Goal: Task Accomplishment & Management: Use online tool/utility

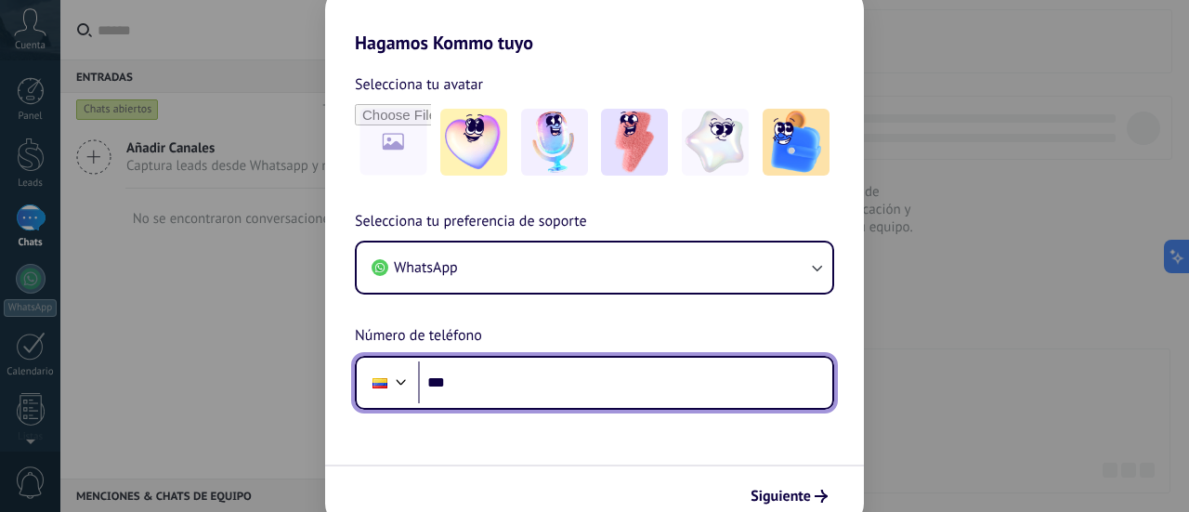
click at [581, 374] on input "***" at bounding box center [625, 382] width 414 height 43
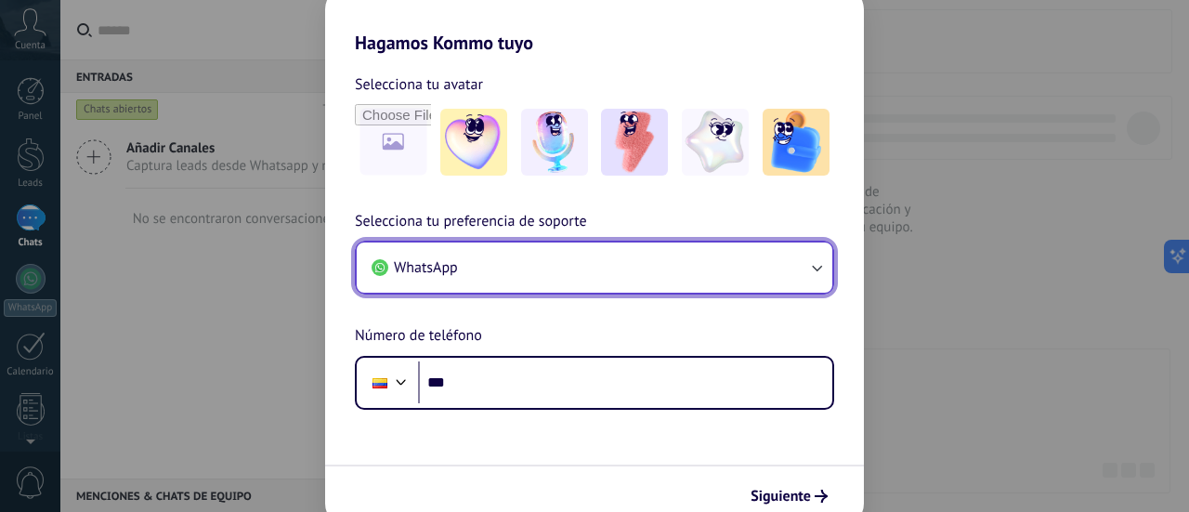
click at [513, 257] on button "WhatsApp" at bounding box center [595, 268] width 476 height 50
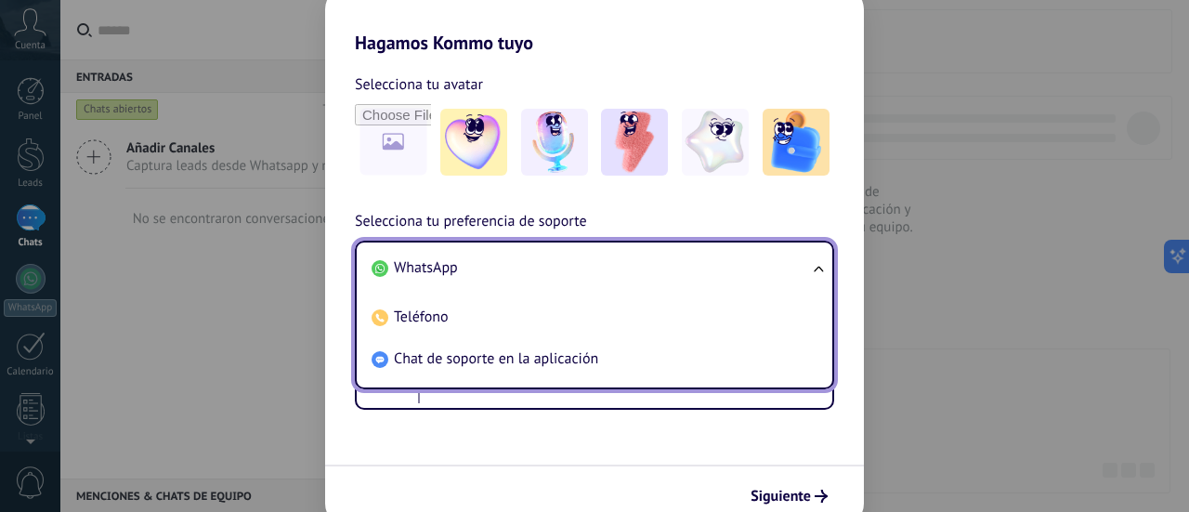
click at [492, 257] on li "WhatsApp" at bounding box center [590, 268] width 453 height 42
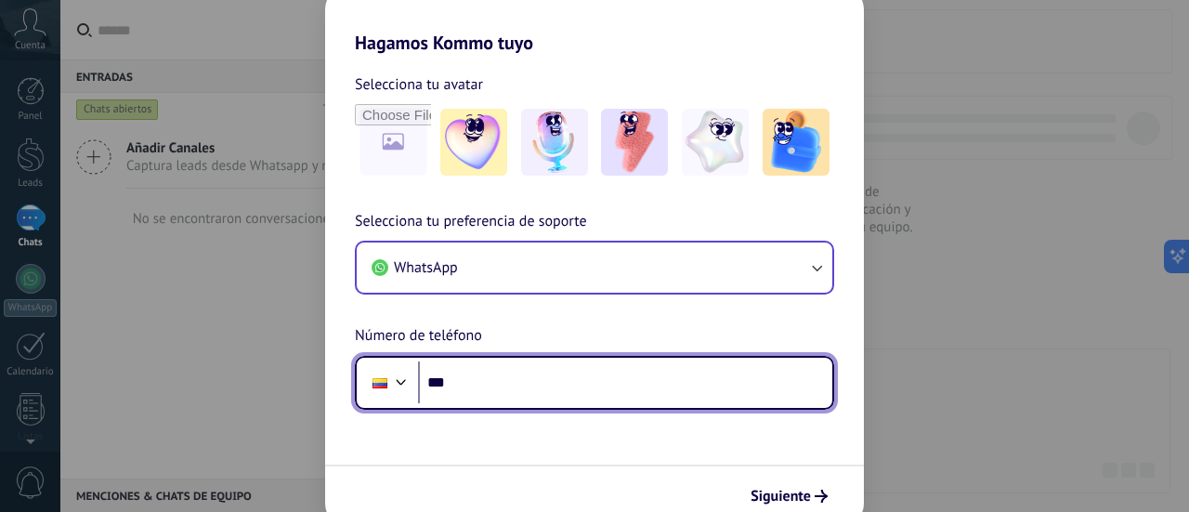
click at [485, 373] on input "***" at bounding box center [625, 382] width 414 height 43
type input "**********"
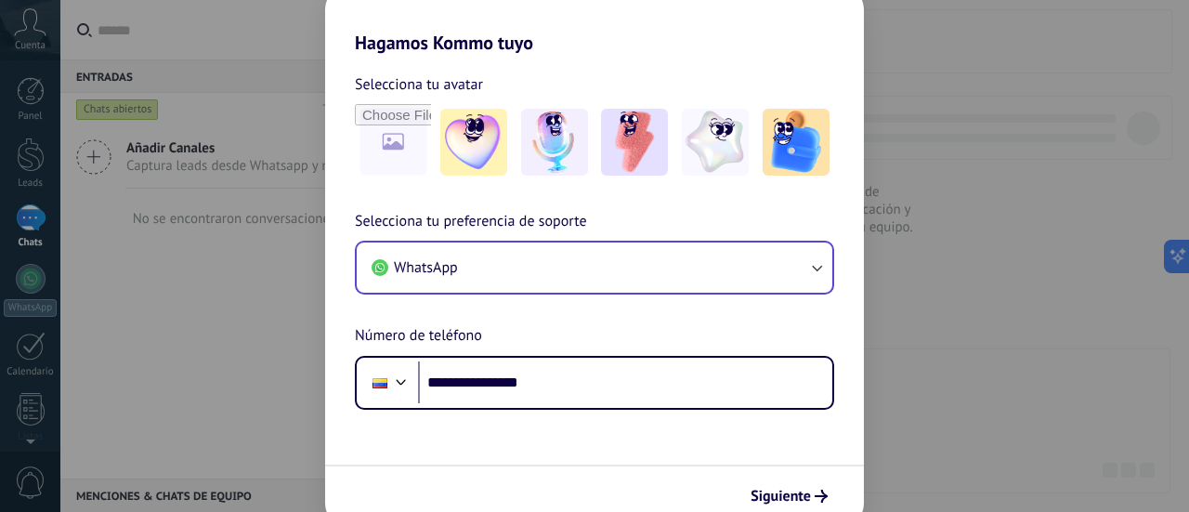
drag, startPoint x: 794, startPoint y: 496, endPoint x: 619, endPoint y: 429, distance: 187.9
click at [619, 429] on form "**********" at bounding box center [594, 290] width 539 height 472
click at [792, 500] on span "Siguiente" at bounding box center [781, 496] width 60 height 13
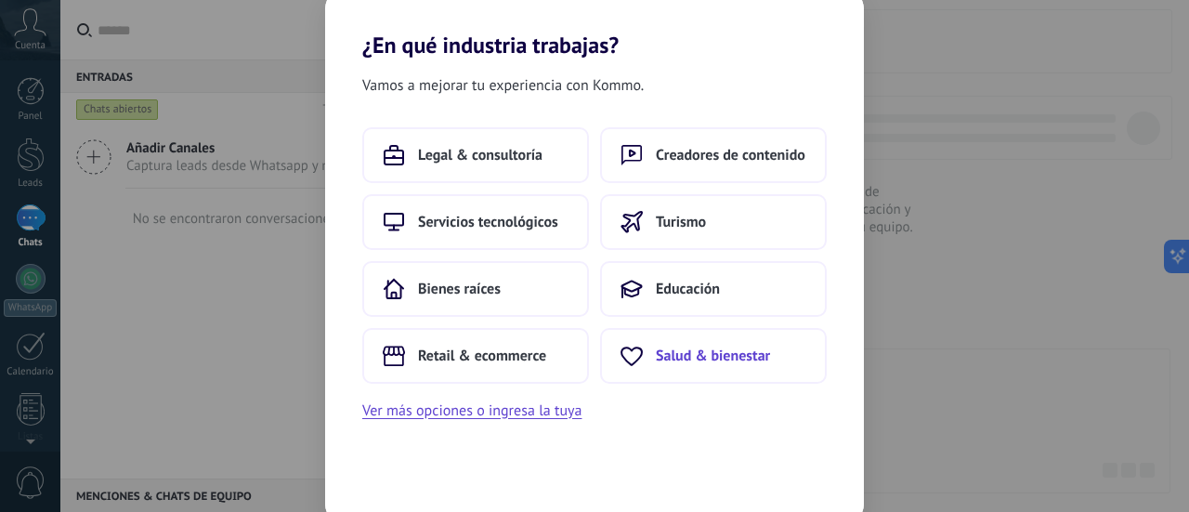
click at [741, 355] on span "Salud & bienestar" at bounding box center [713, 356] width 114 height 19
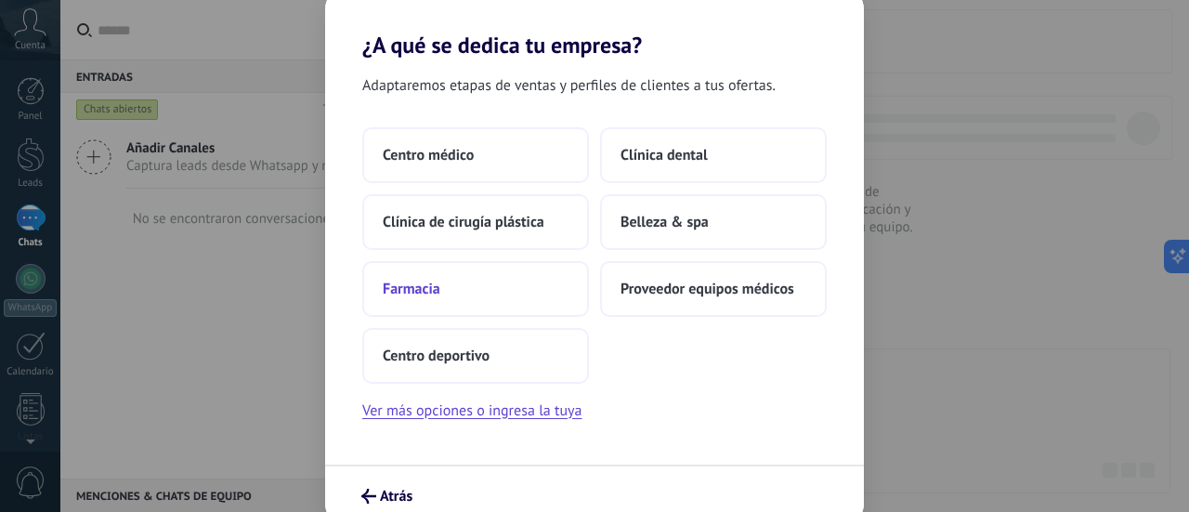
click at [524, 291] on button "Farmacia" at bounding box center [475, 289] width 227 height 56
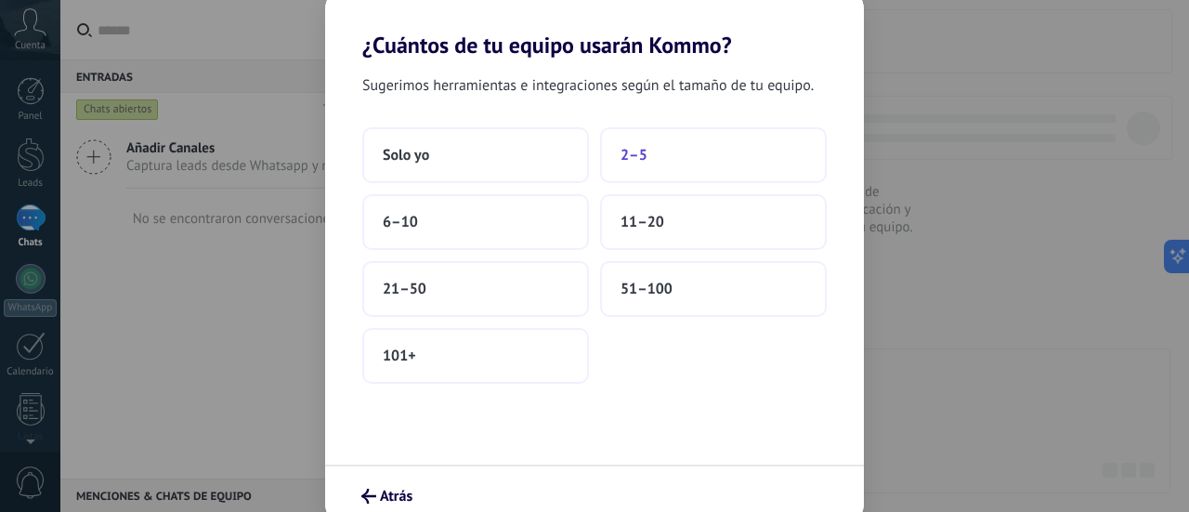
click at [668, 155] on button "2–5" at bounding box center [713, 155] width 227 height 56
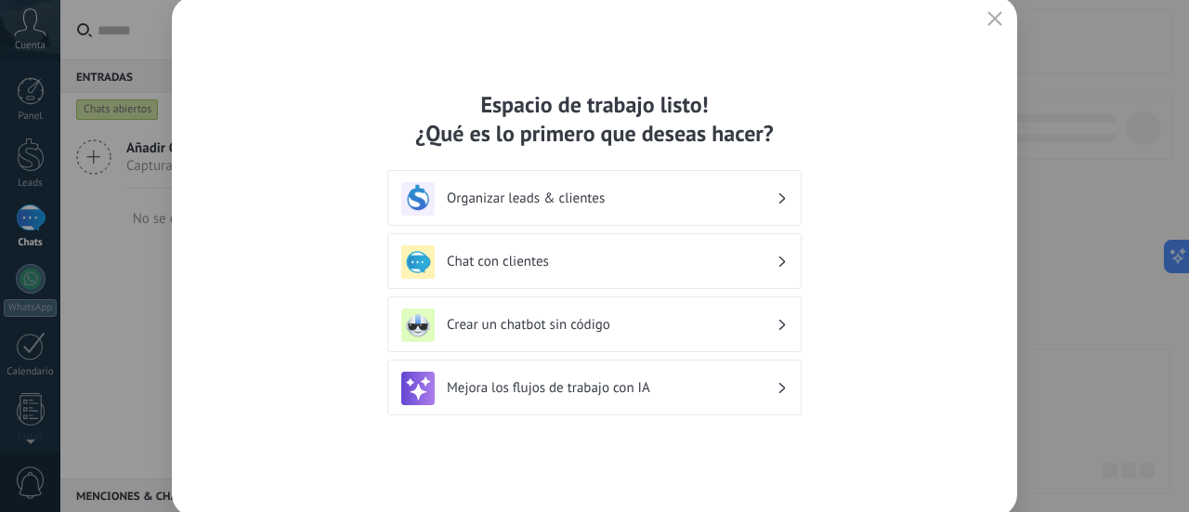
click at [620, 321] on h3 "Crear un chatbot sin código" at bounding box center [612, 325] width 330 height 18
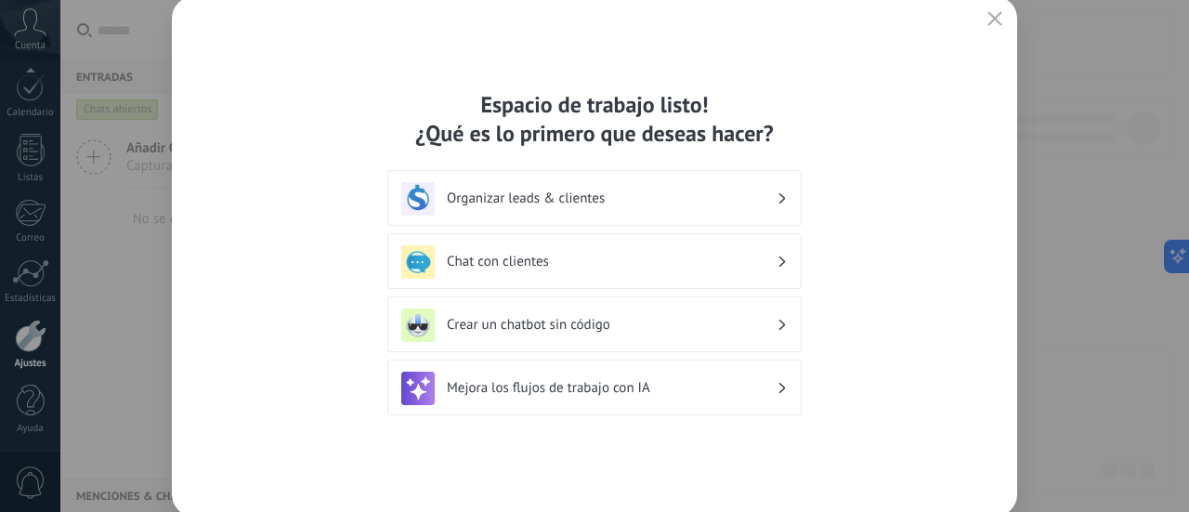
click at [740, 200] on h3 "Organizar leads & clientes" at bounding box center [612, 199] width 330 height 18
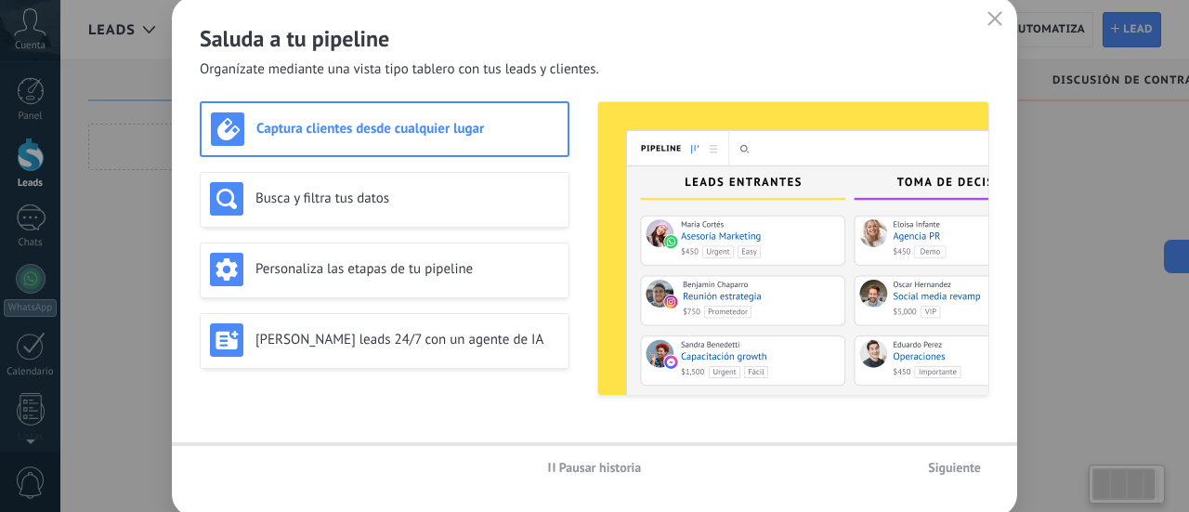
click at [753, 248] on img at bounding box center [793, 248] width 390 height 293
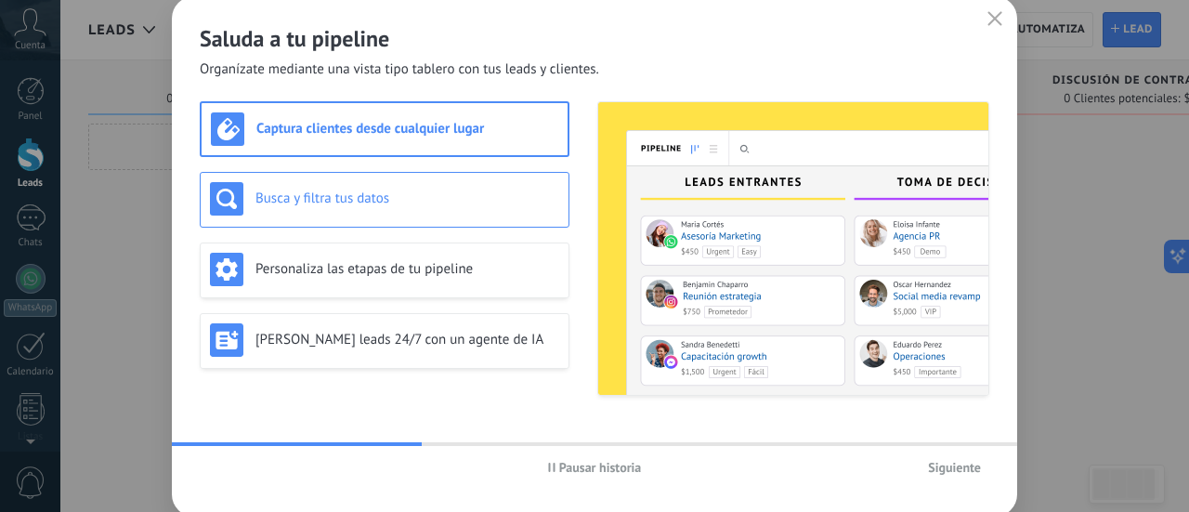
click at [308, 190] on h3 "Busca y filtra tus datos" at bounding box center [408, 199] width 304 height 18
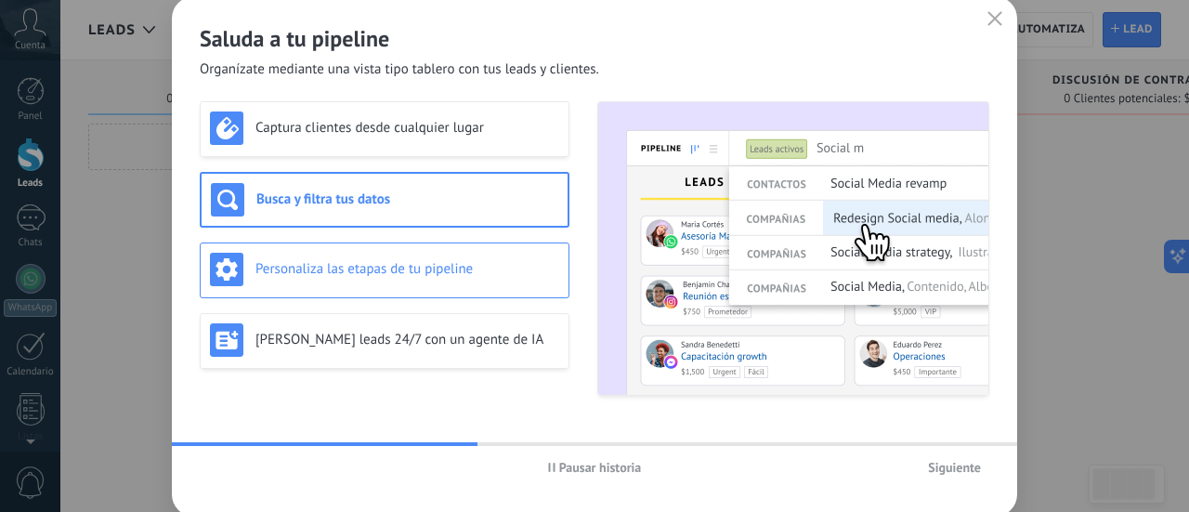
click at [416, 256] on div "Personaliza las etapas de tu pipeline" at bounding box center [384, 269] width 349 height 33
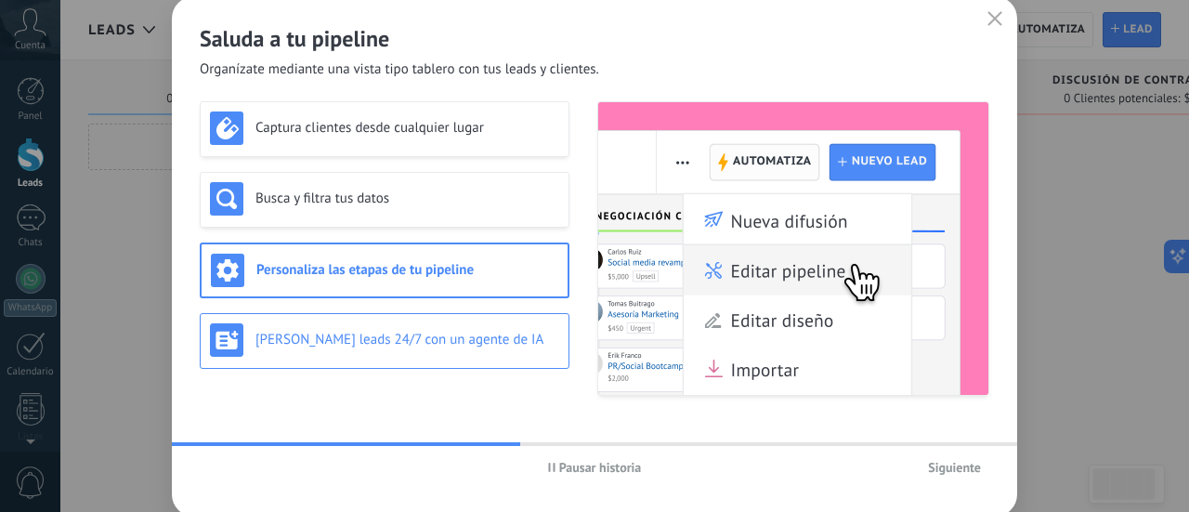
click at [479, 321] on div "[PERSON_NAME] leads 24/7 con un agente de IA" at bounding box center [385, 341] width 370 height 56
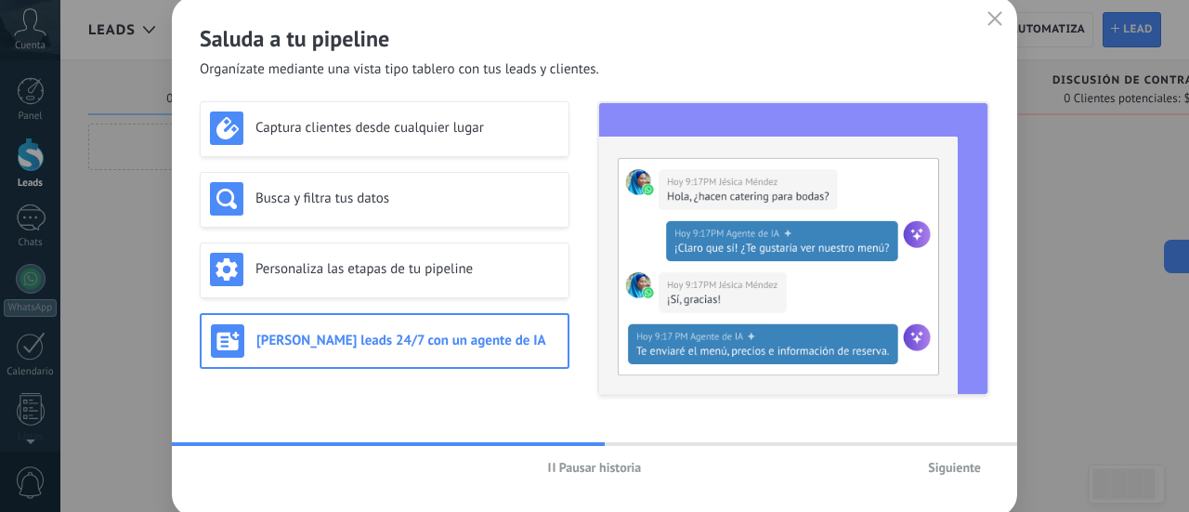
click at [961, 466] on span "Siguiente" at bounding box center [954, 467] width 53 height 13
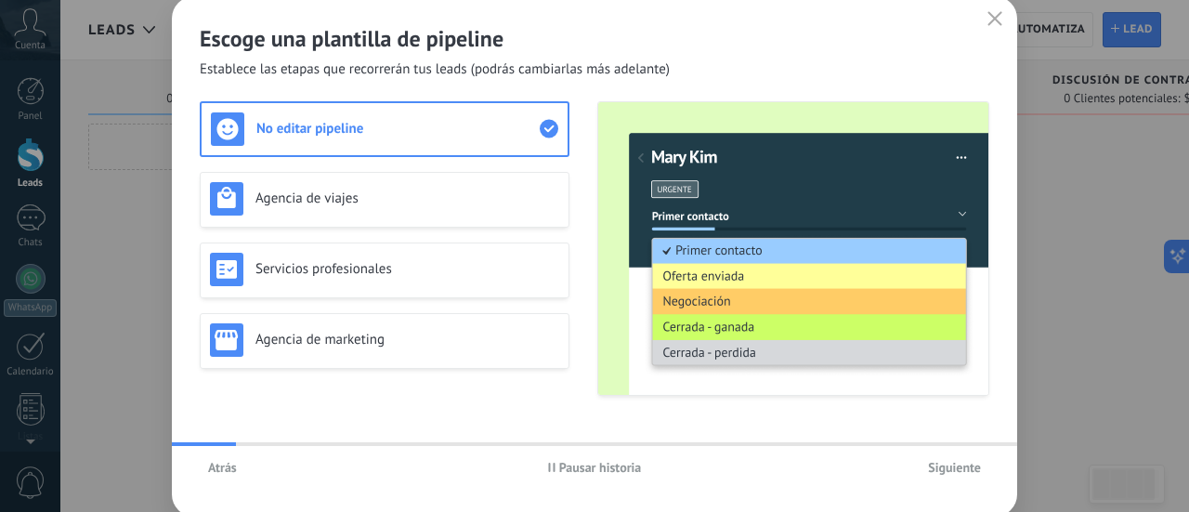
click at [961, 466] on span "Siguiente" at bounding box center [954, 467] width 53 height 13
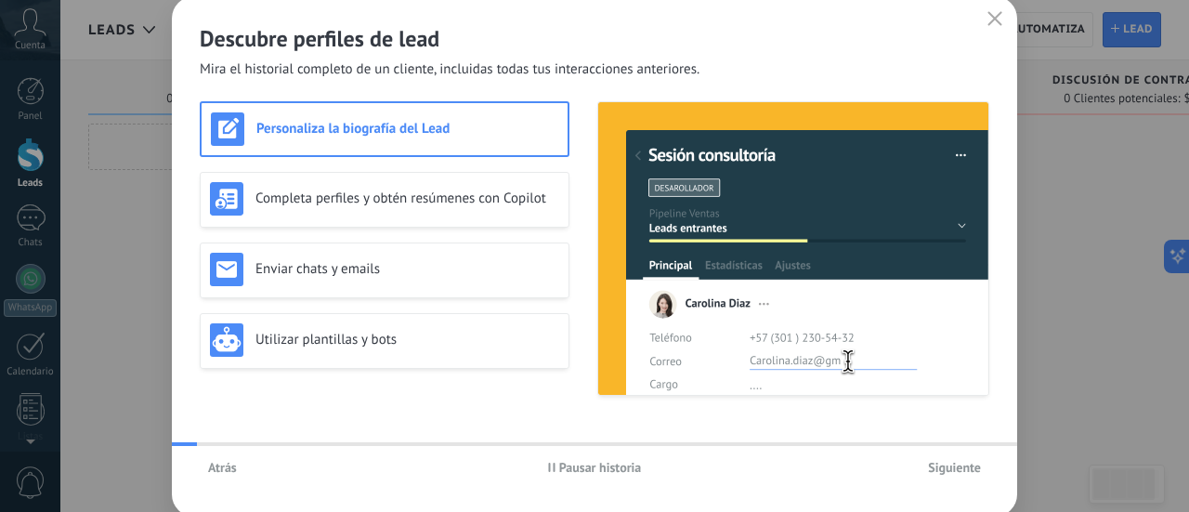
click at [961, 466] on span "Siguiente" at bounding box center [954, 467] width 53 height 13
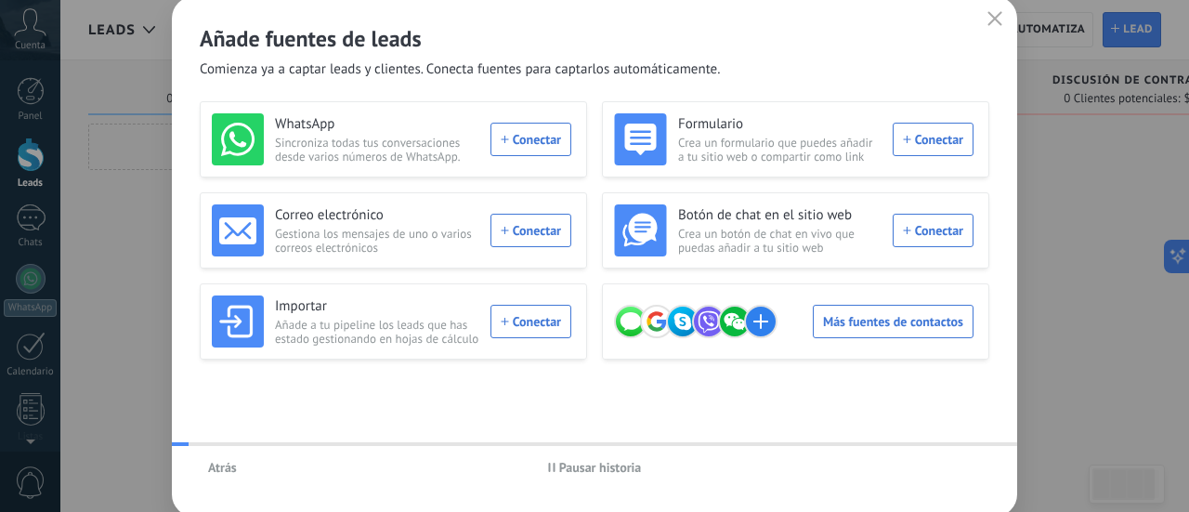
click at [961, 466] on div "Atrás Pausar historia" at bounding box center [595, 467] width 846 height 43
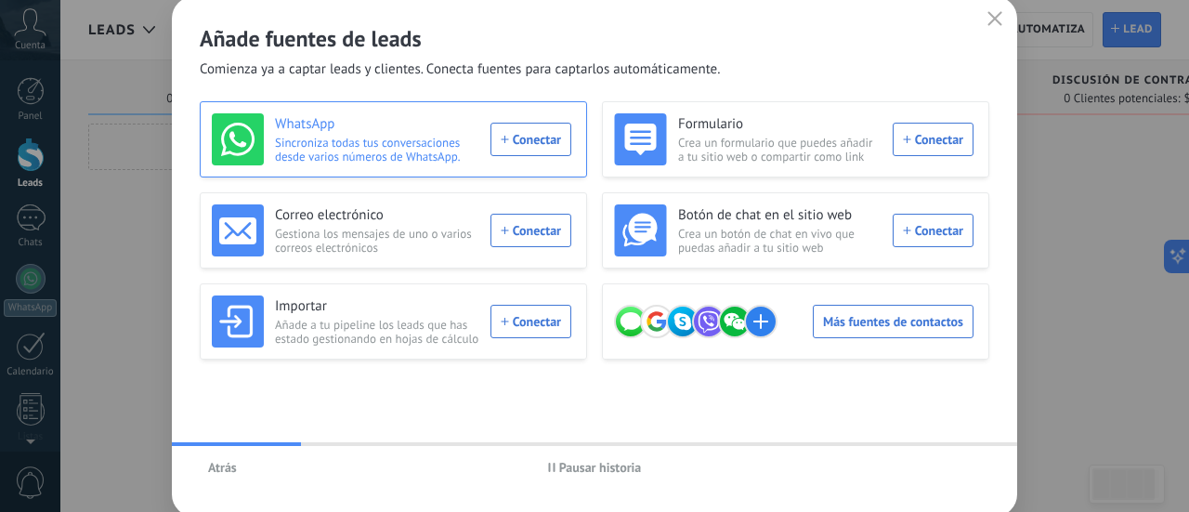
click at [522, 143] on div "WhatsApp Sincroniza todas tus conversaciones desde varios números de WhatsApp. …" at bounding box center [392, 139] width 360 height 52
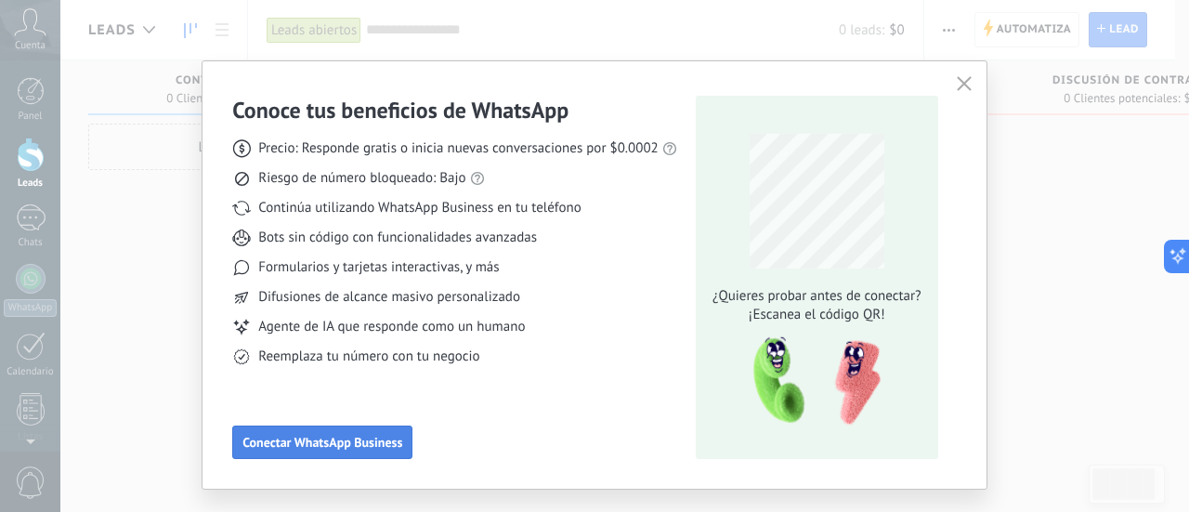
click at [343, 434] on button "Conectar WhatsApp Business" at bounding box center [322, 442] width 180 height 33
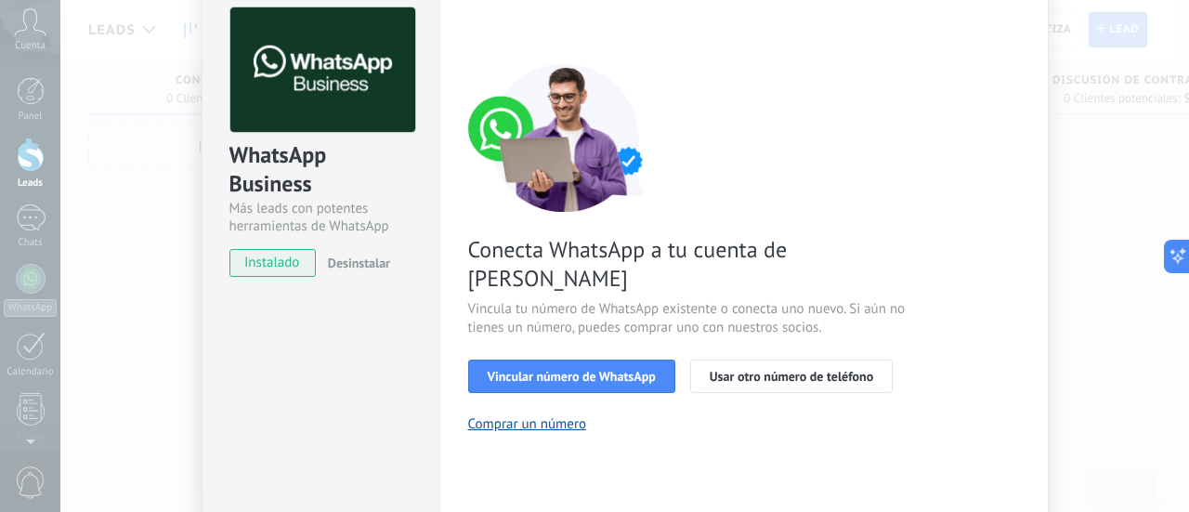
scroll to position [100, 0]
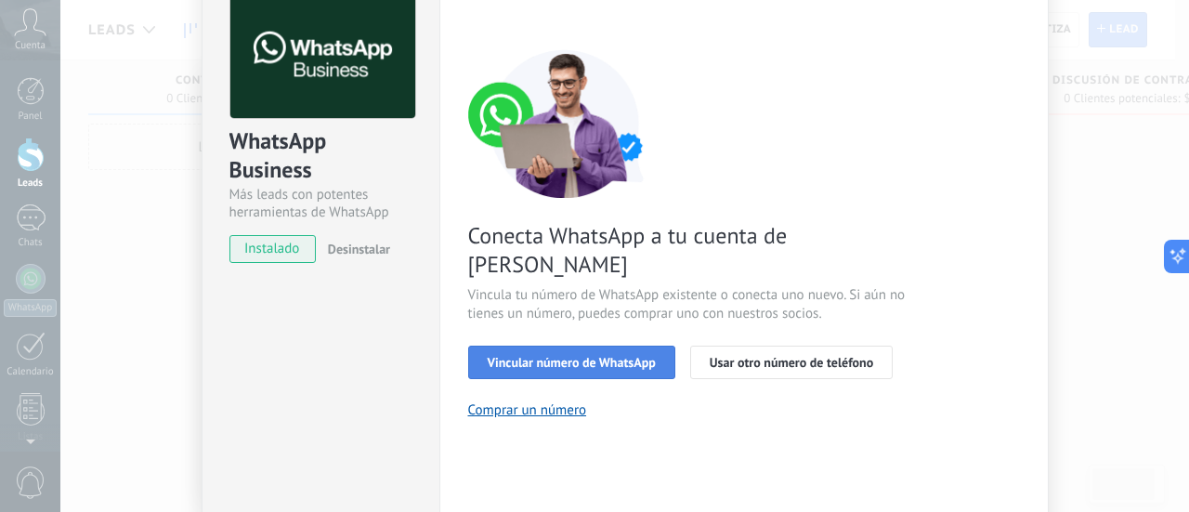
click at [558, 356] on span "Vincular número de WhatsApp" at bounding box center [572, 362] width 168 height 13
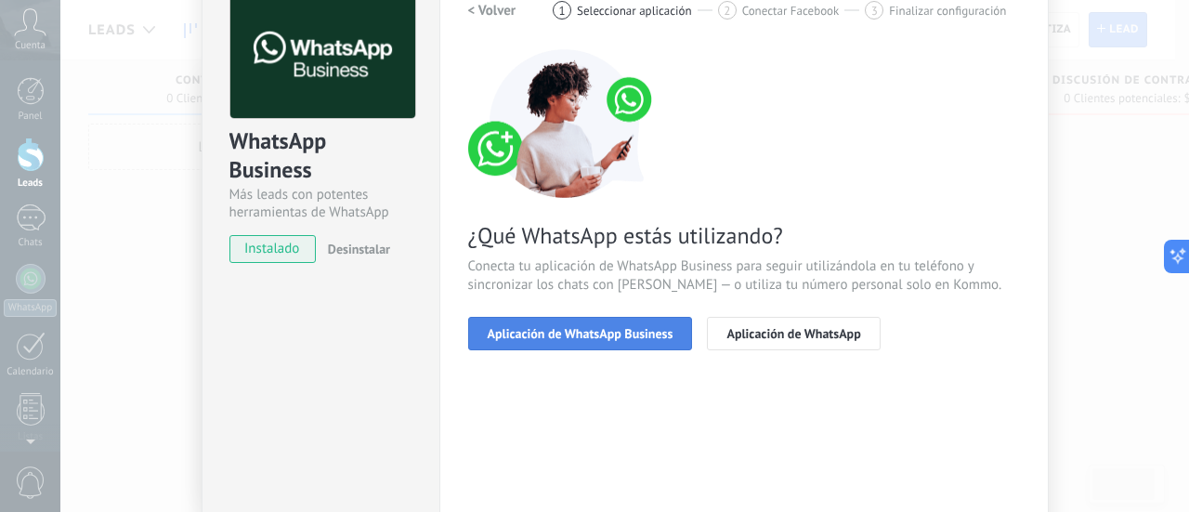
click at [608, 344] on button "Aplicación de WhatsApp Business" at bounding box center [580, 333] width 225 height 33
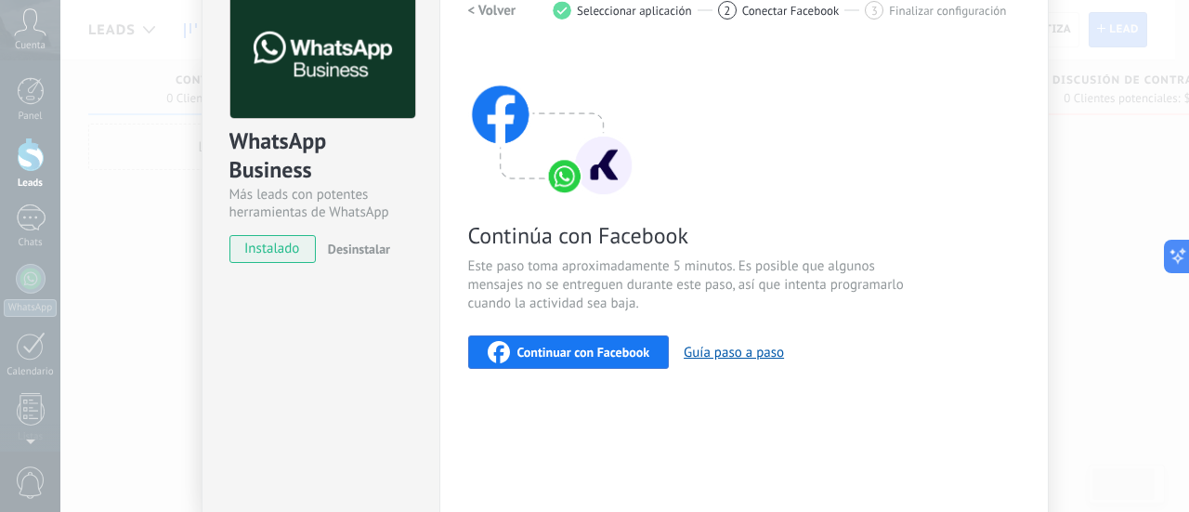
scroll to position [54, 0]
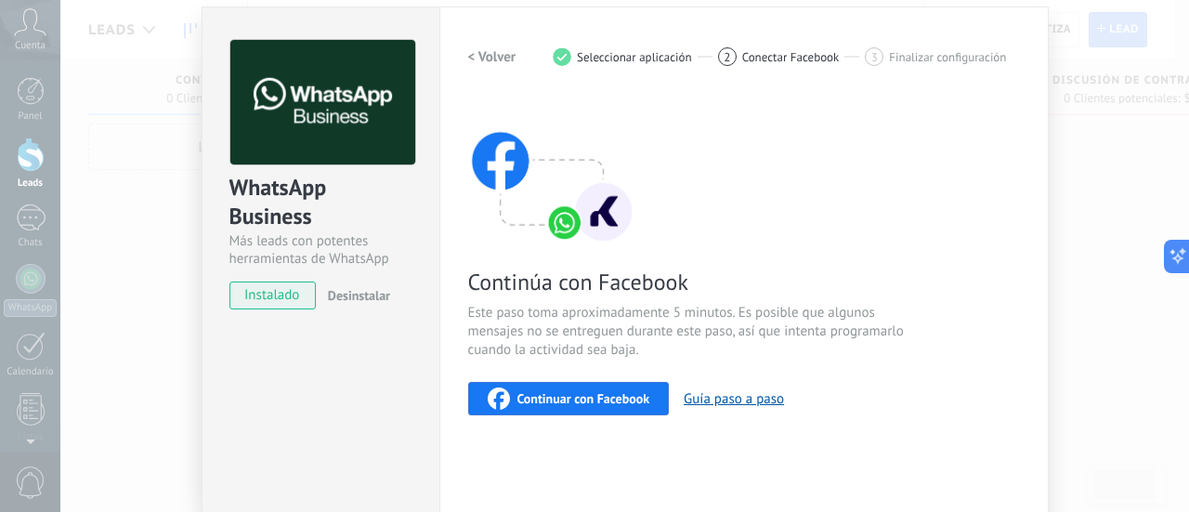
click at [591, 396] on span "Continuar con Facebook" at bounding box center [584, 398] width 133 height 13
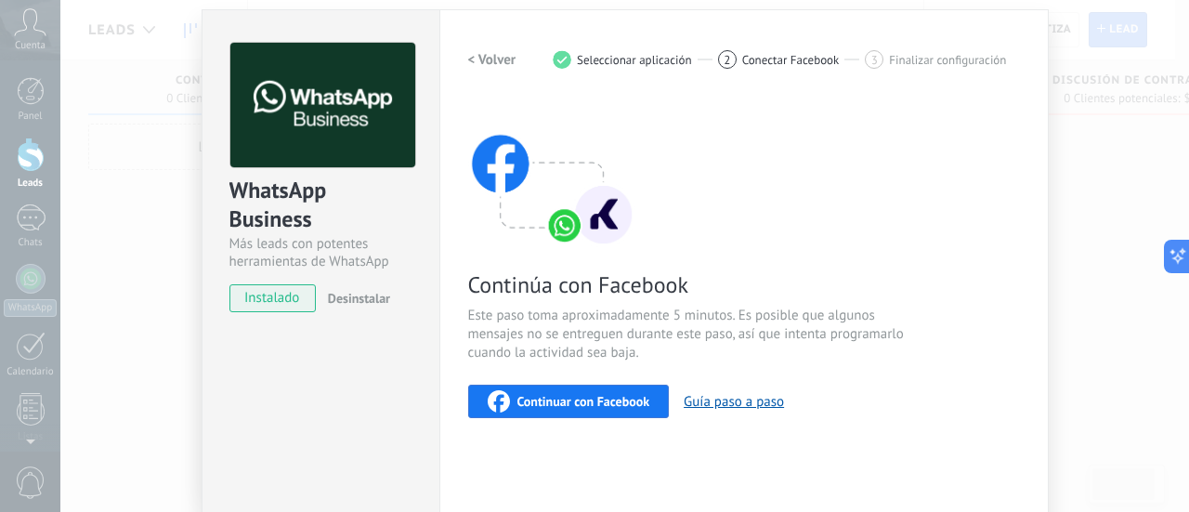
scroll to position [43, 0]
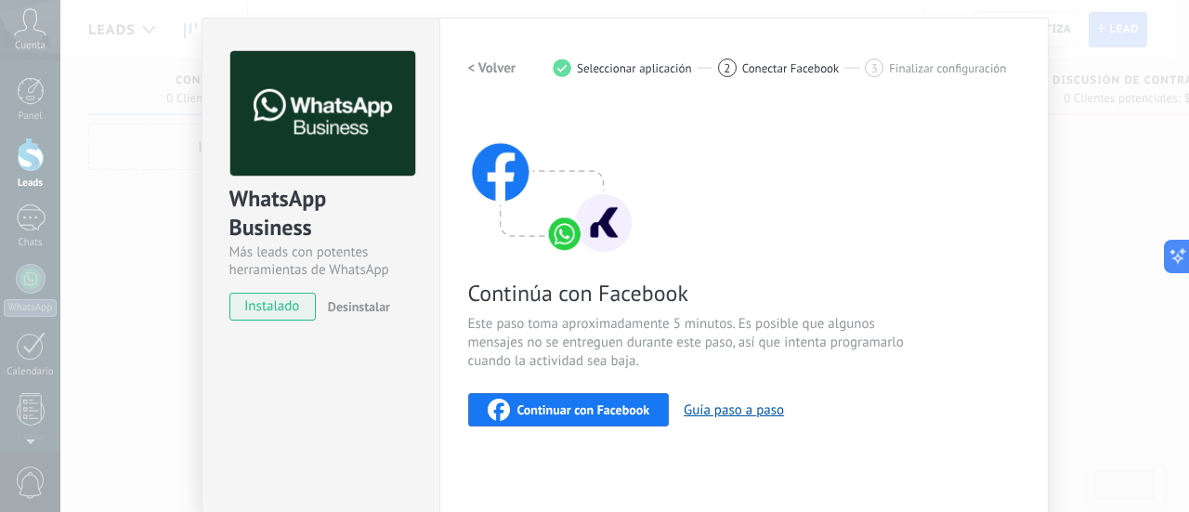
click at [1126, 208] on div "WhatsApp Business Más leads con potentes herramientas de WhatsApp instalado Des…" at bounding box center [624, 256] width 1129 height 512
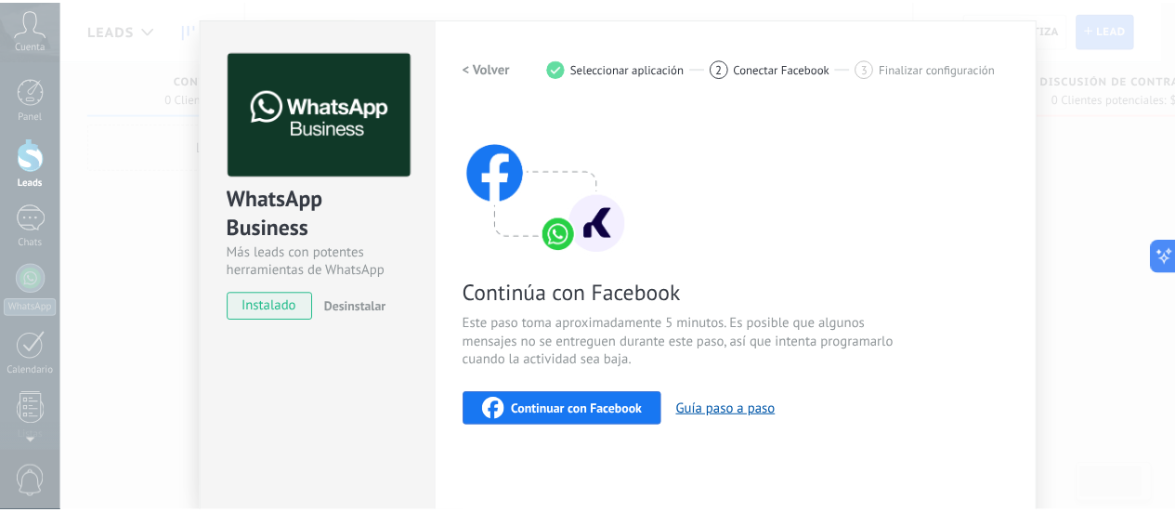
scroll to position [0, 0]
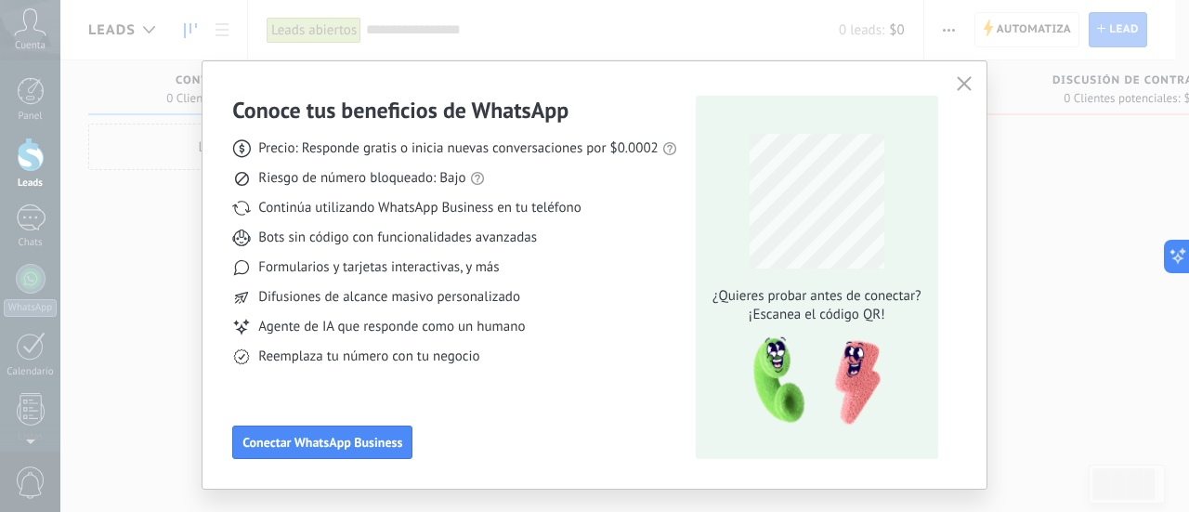
click at [957, 83] on icon "button" at bounding box center [964, 83] width 15 height 15
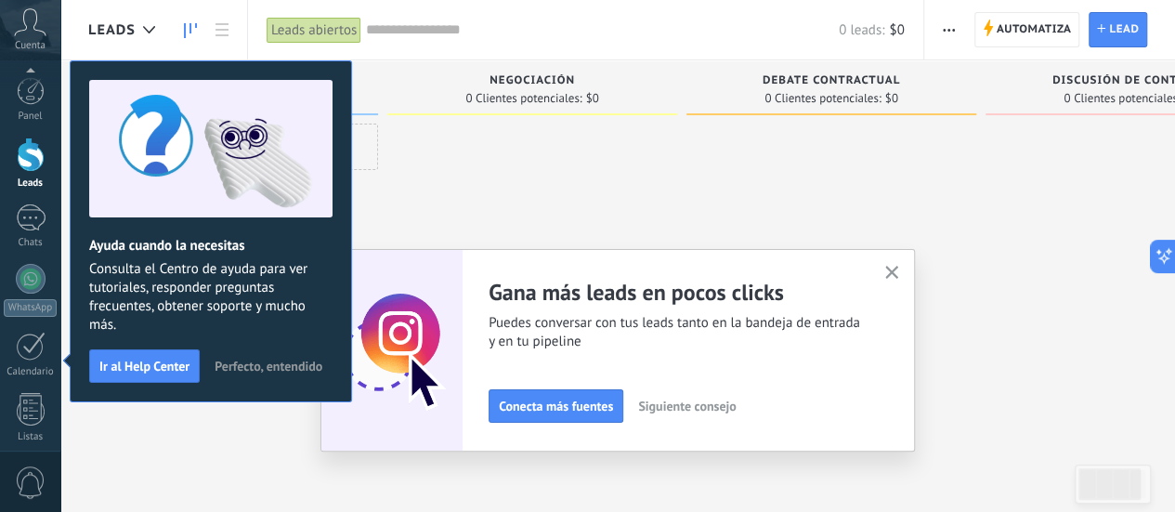
scroll to position [259, 0]
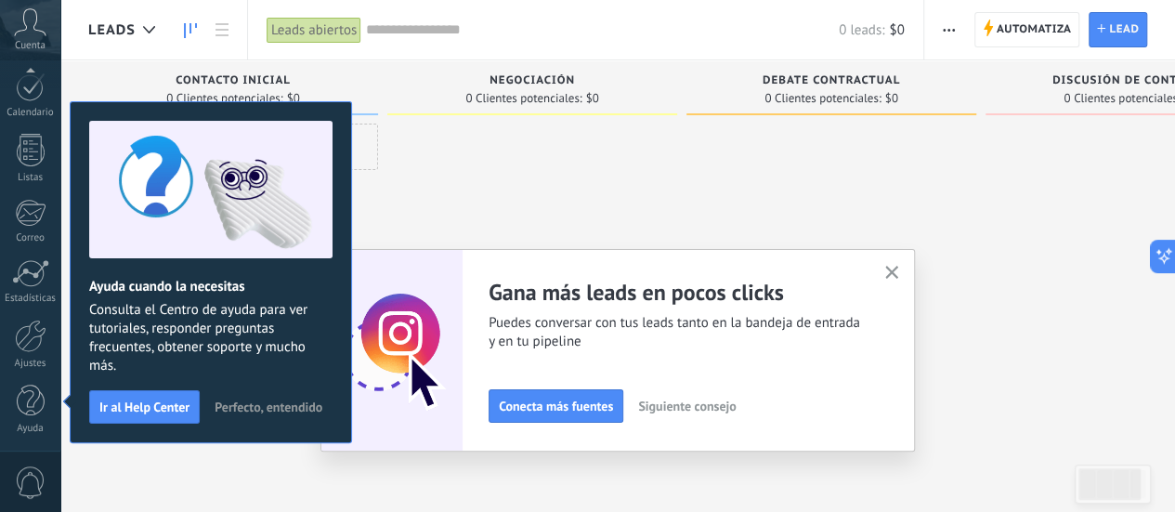
click at [894, 274] on icon "button" at bounding box center [892, 273] width 14 height 14
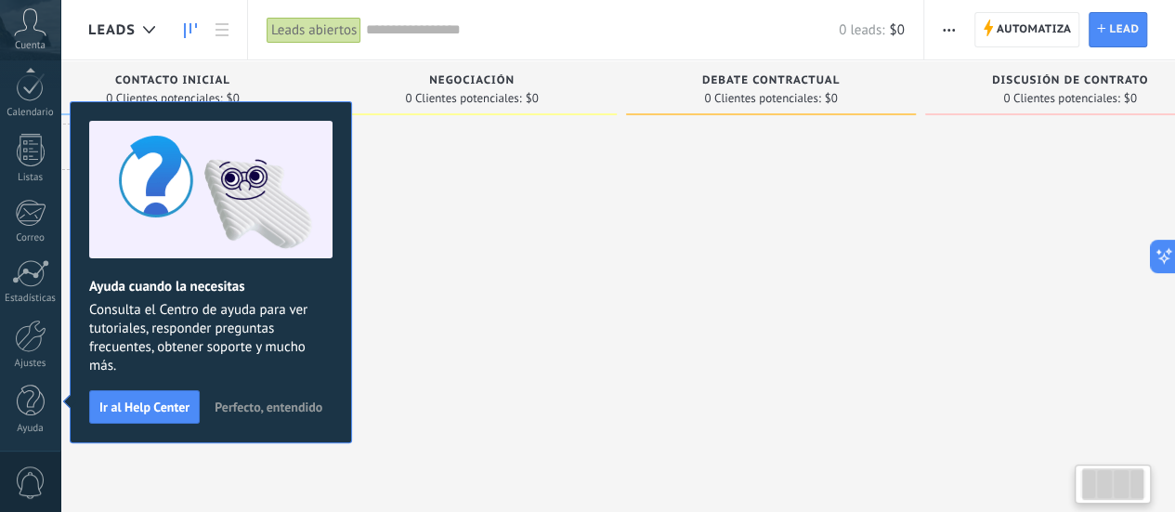
scroll to position [0, 0]
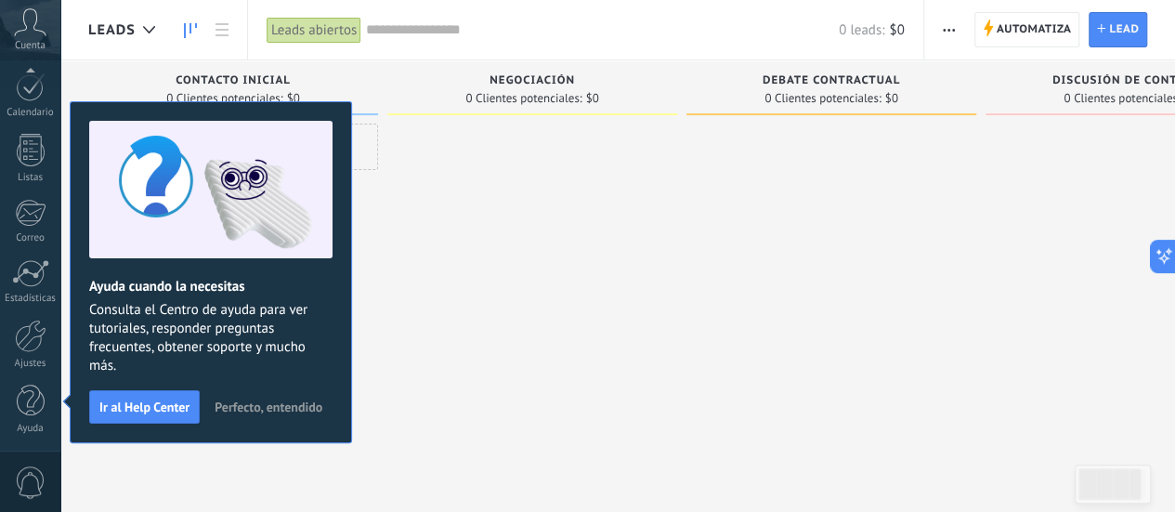
click at [273, 410] on span "Perfecto, entendido" at bounding box center [269, 406] width 108 height 13
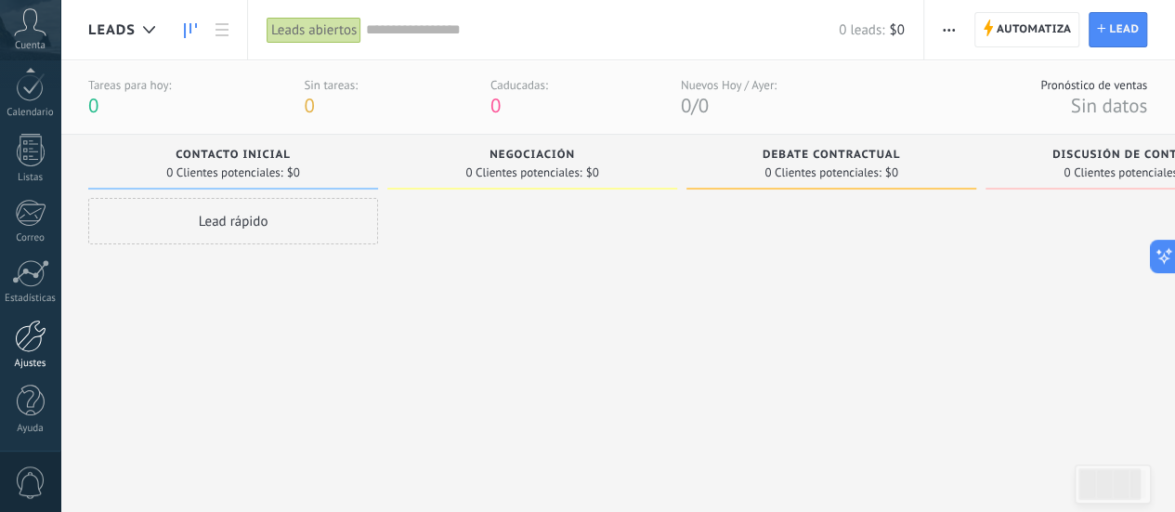
click at [42, 335] on div at bounding box center [31, 336] width 32 height 33
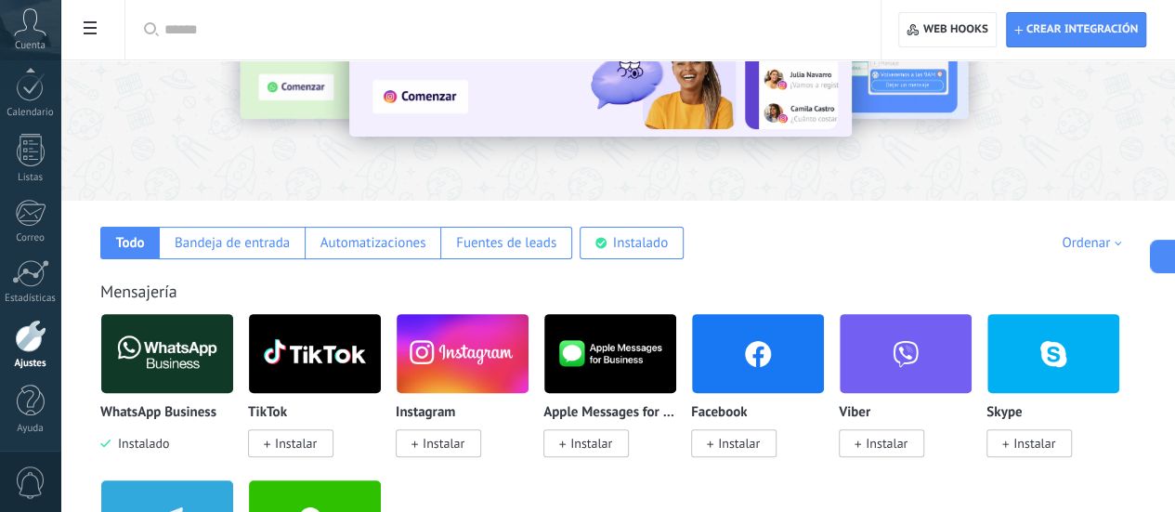
scroll to position [35, 0]
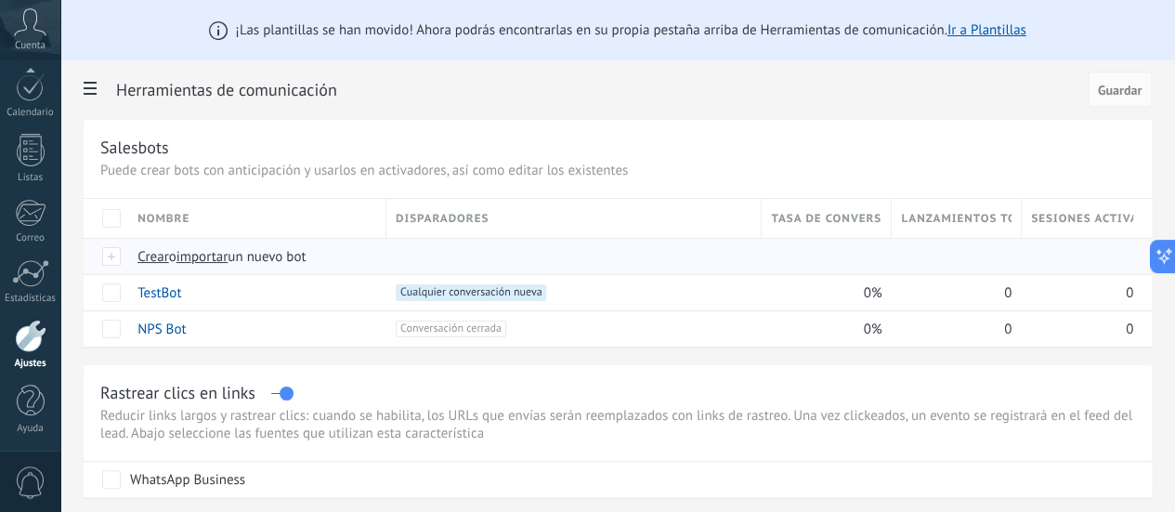
click at [128, 250] on div at bounding box center [115, 256] width 26 height 17
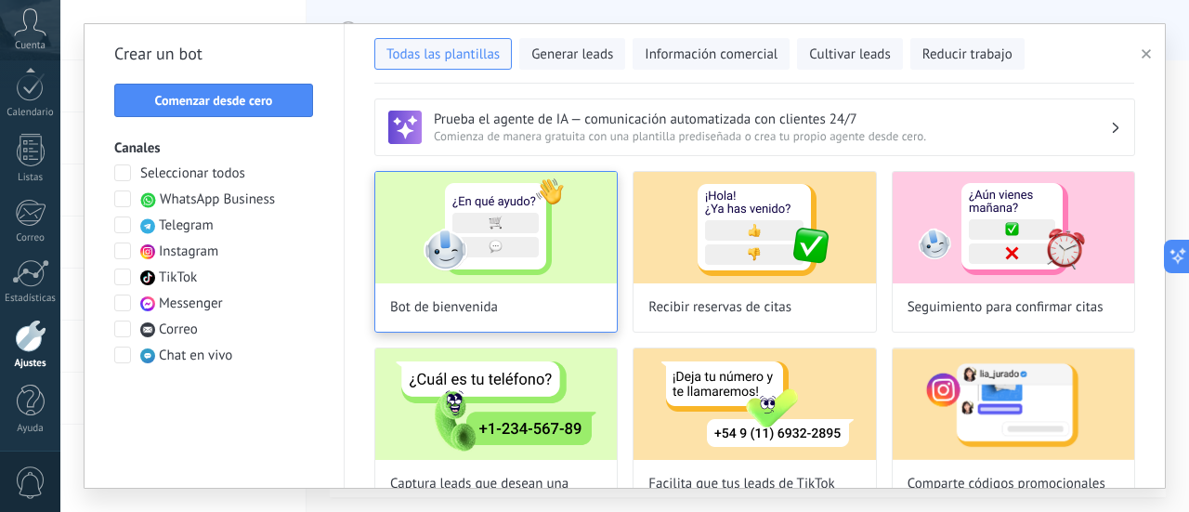
click at [512, 243] on img at bounding box center [496, 227] width 242 height 111
type input "**********"
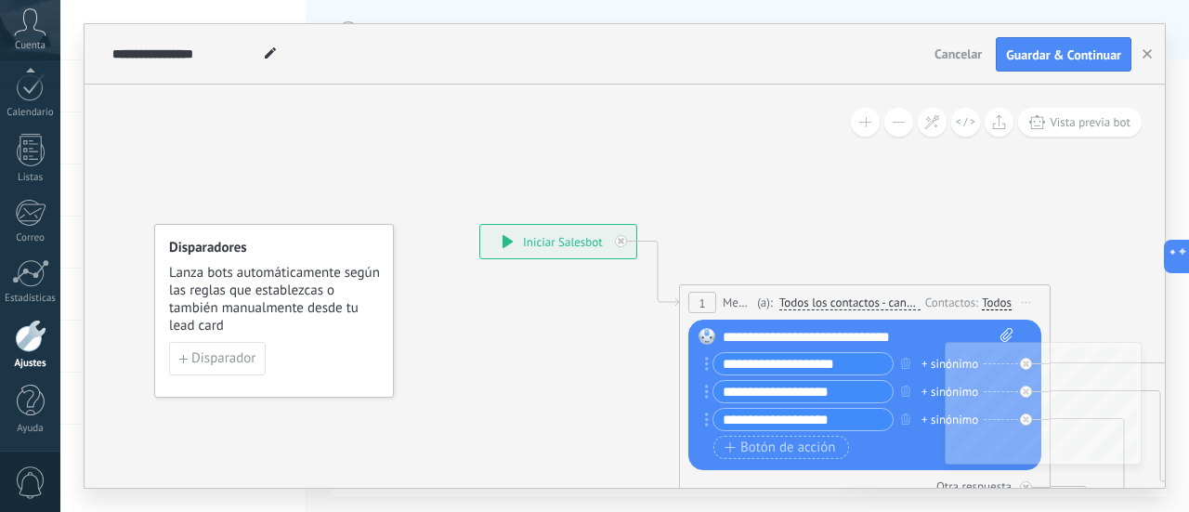
click at [567, 237] on div "**********" at bounding box center [558, 241] width 156 height 33
click at [509, 244] on icon at bounding box center [508, 241] width 11 height 13
click at [553, 235] on div "**********" at bounding box center [558, 241] width 156 height 33
click at [853, 377] on div "**********" at bounding box center [863, 394] width 299 height 84
click at [837, 367] on input "**********" at bounding box center [803, 363] width 179 height 21
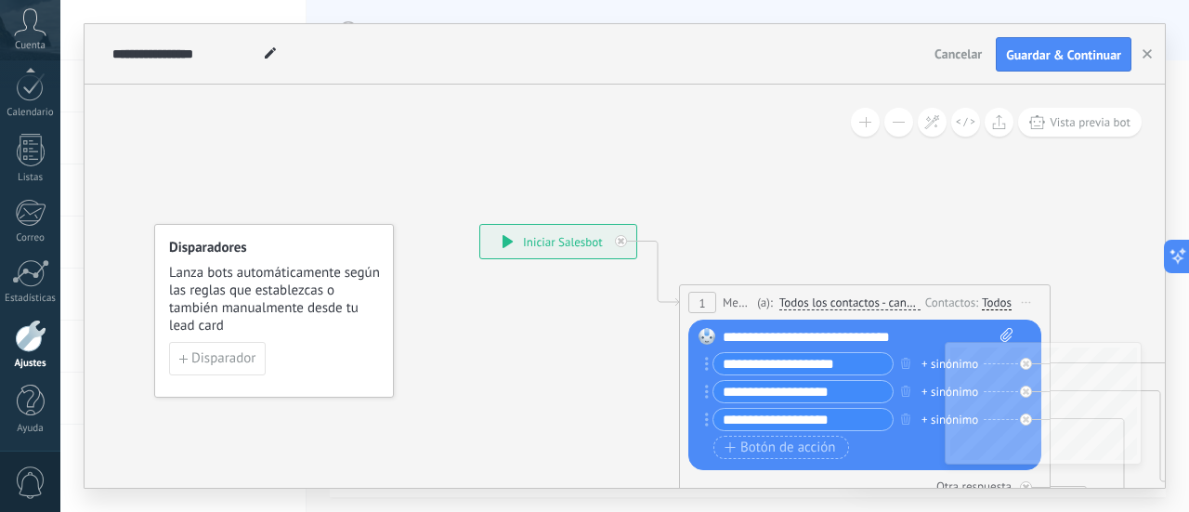
drag, startPoint x: 853, startPoint y: 362, endPoint x: 714, endPoint y: 365, distance: 139.4
click at [714, 365] on input "**********" at bounding box center [803, 363] width 179 height 21
click at [1144, 54] on icon "button" at bounding box center [1147, 53] width 9 height 9
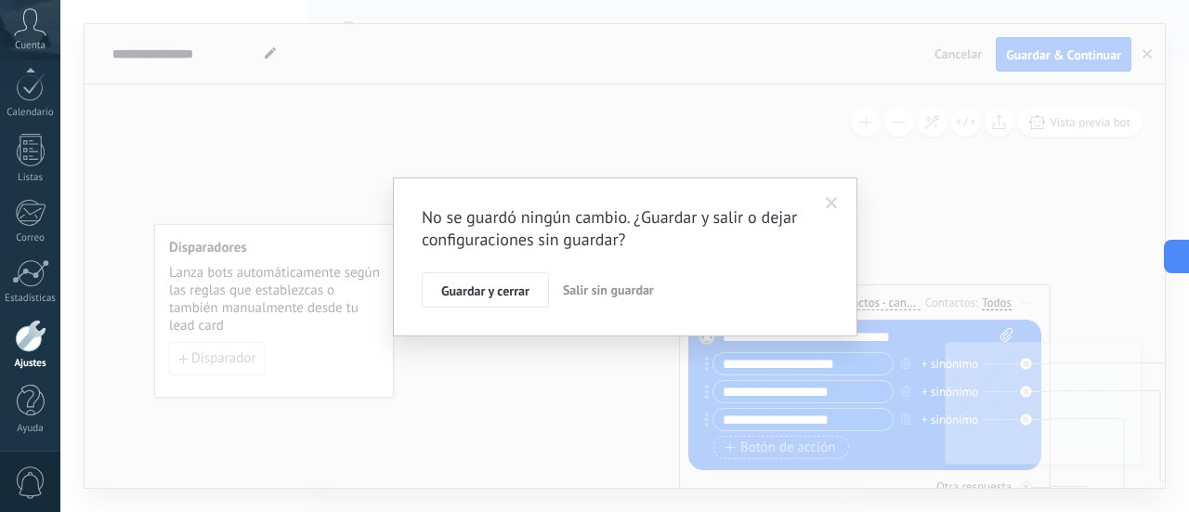
click at [614, 293] on span "Salir sin guardar" at bounding box center [608, 290] width 91 height 17
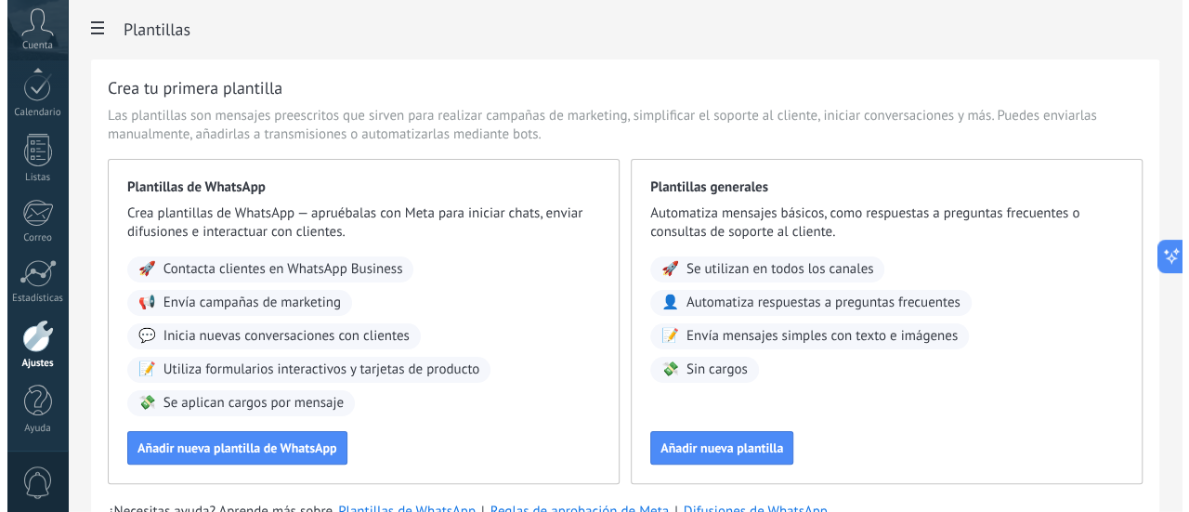
scroll to position [48, 0]
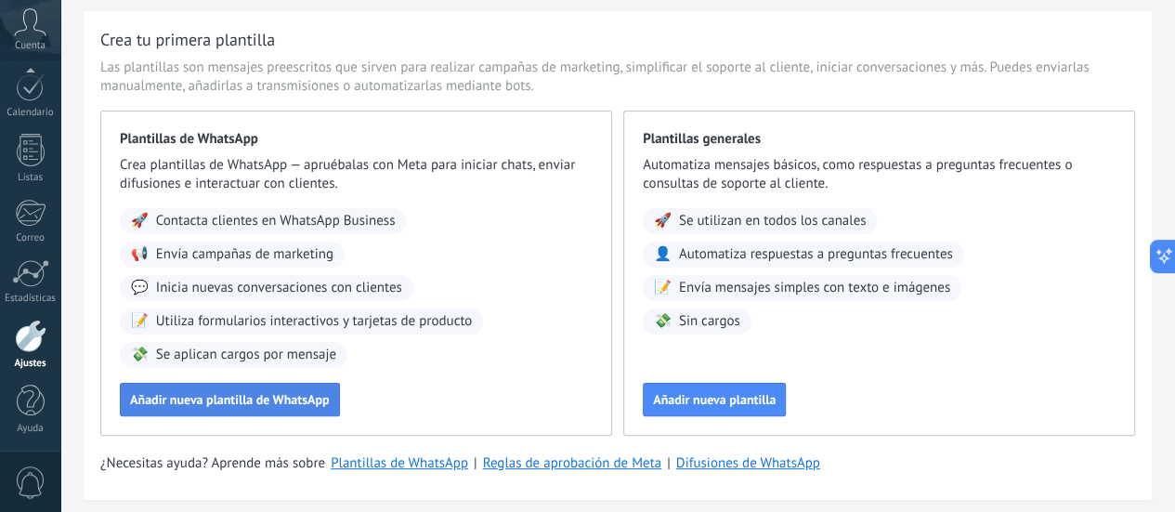
click at [340, 416] on button "Añadir nueva plantilla de WhatsApp" at bounding box center [230, 399] width 220 height 33
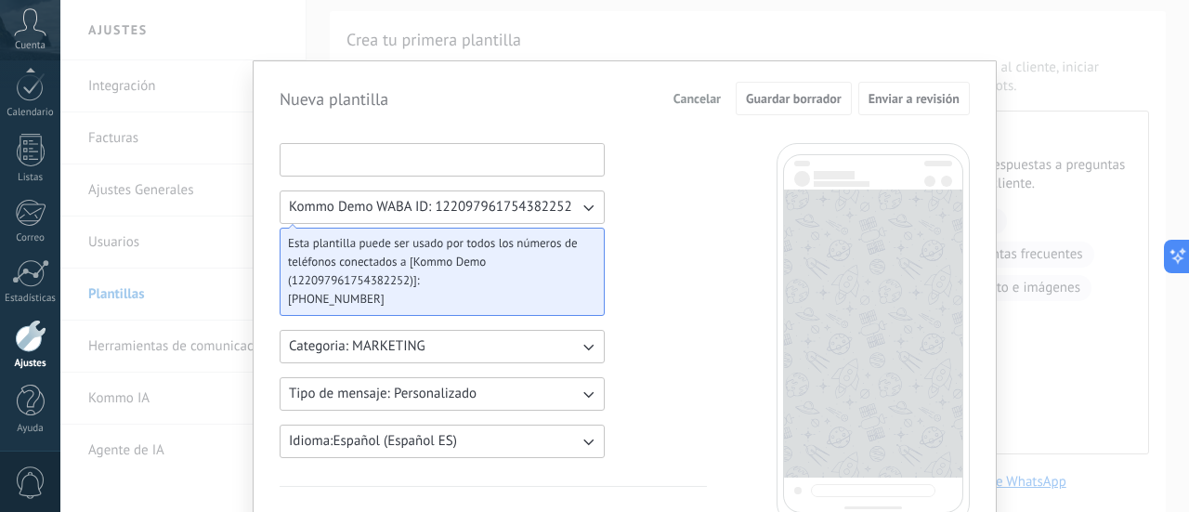
click at [537, 164] on input at bounding box center [442, 159] width 323 height 30
click at [430, 153] on input at bounding box center [442, 159] width 323 height 30
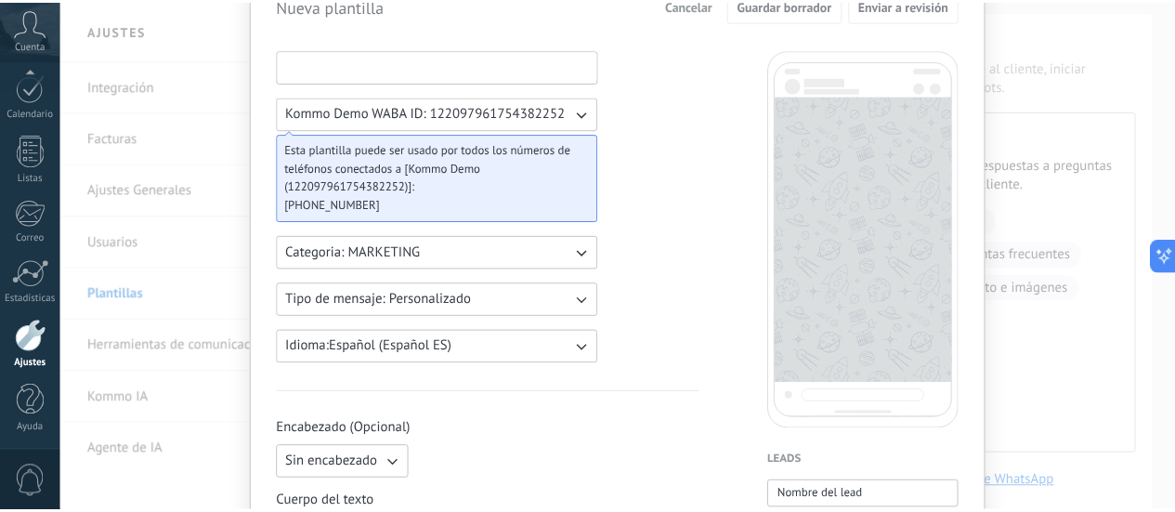
scroll to position [0, 0]
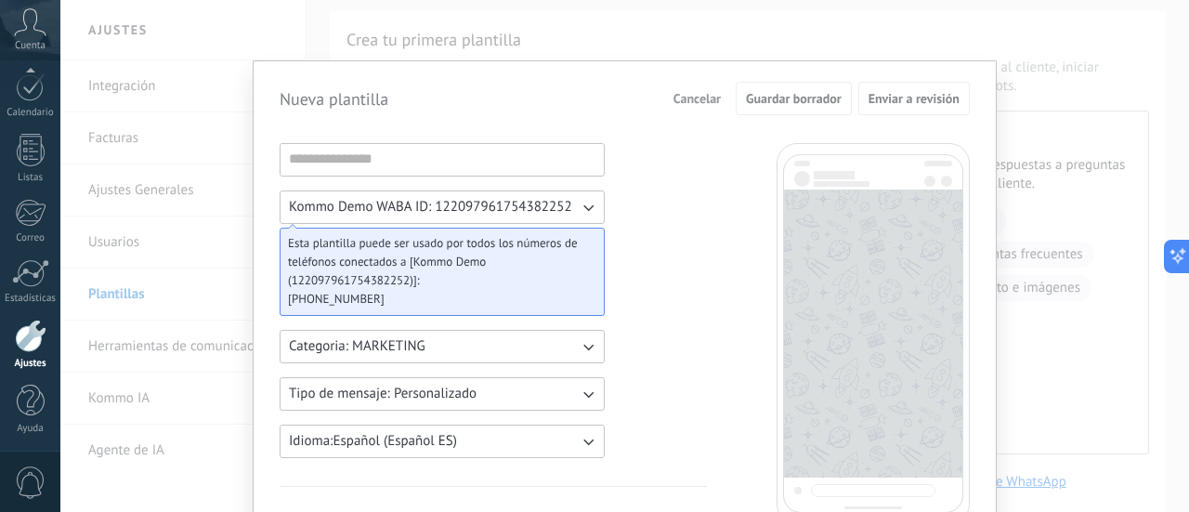
click at [1022, 46] on div "Nueva plantilla Cancelar Guardar borrador Enviar a revisión Kommo Demo WABA ID:…" at bounding box center [624, 256] width 1129 height 512
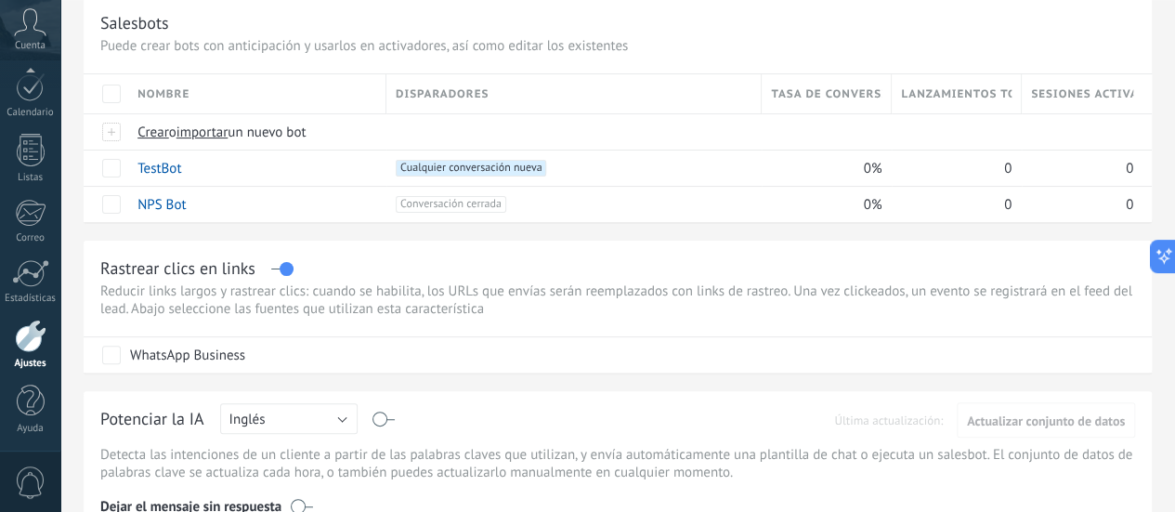
scroll to position [52, 0]
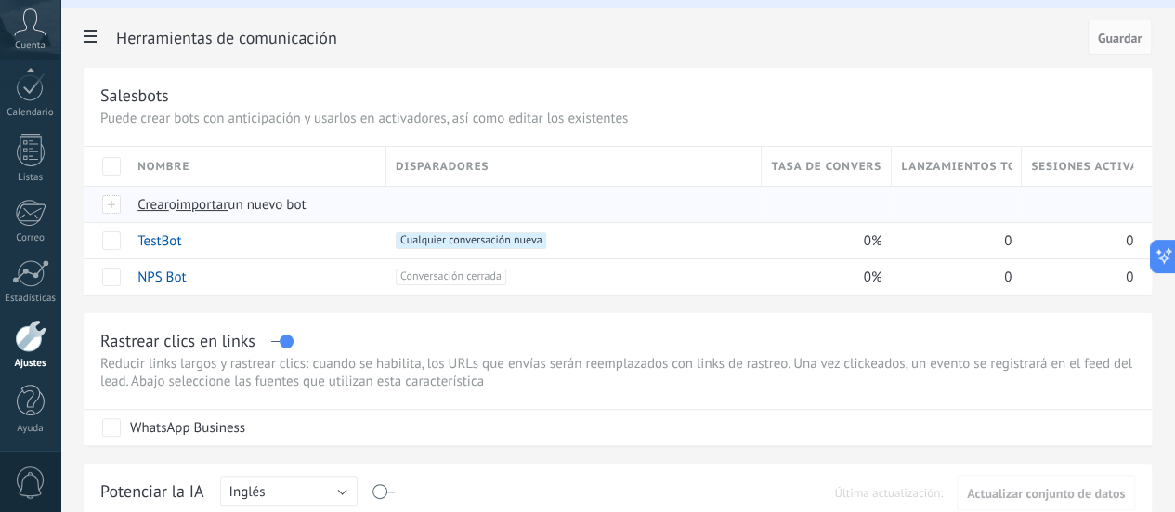
click at [306, 196] on span "un nuevo bot" at bounding box center [267, 205] width 78 height 18
click at [0, 0] on input "importar un nuevo bot" at bounding box center [0, 0] width 0 height 0
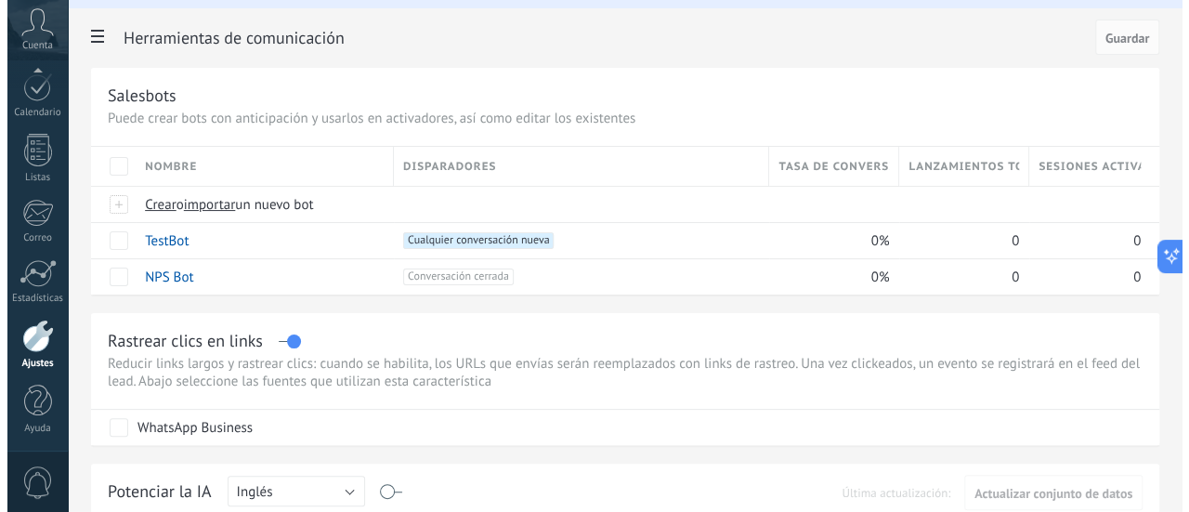
scroll to position [0, 0]
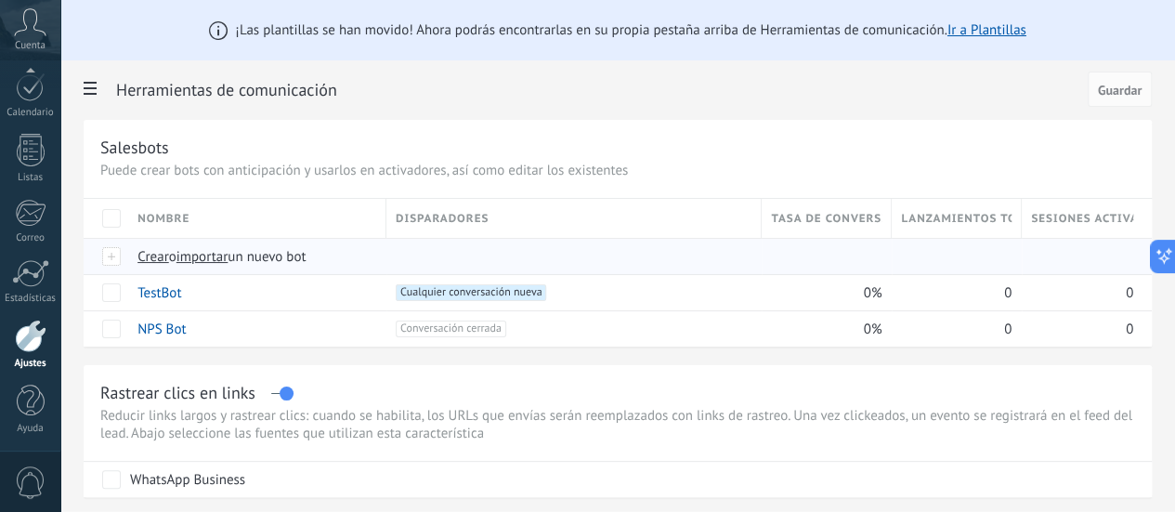
click at [229, 255] on span "importar" at bounding box center [203, 257] width 52 height 18
click at [0, 0] on input "importar un nuevo bot" at bounding box center [0, 0] width 0 height 0
click at [386, 245] on div "Crear o importar un nuevo bot" at bounding box center [458, 256] width 661 height 35
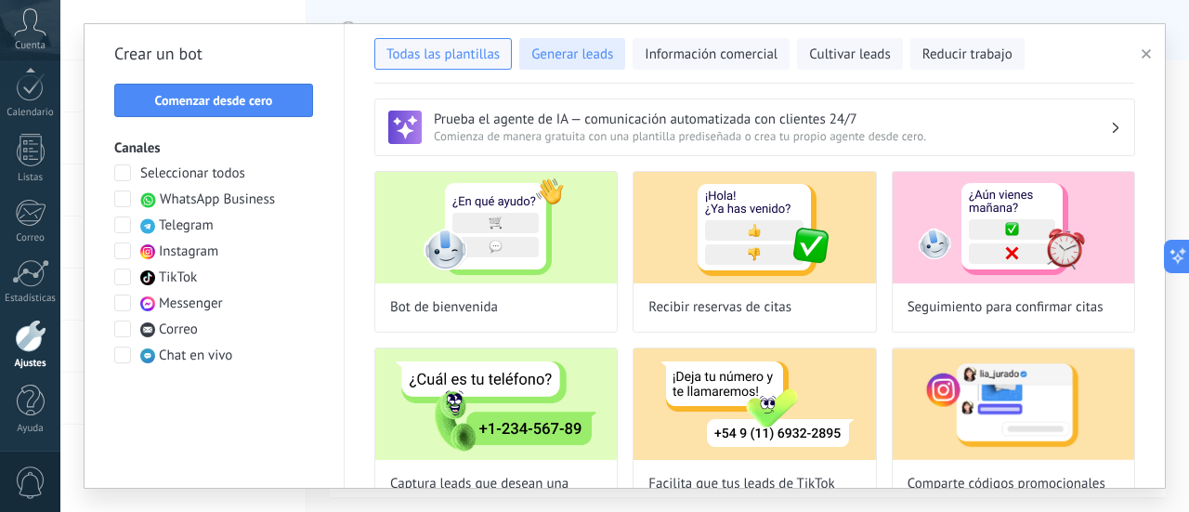
click at [588, 45] on button "Generar leads" at bounding box center [572, 54] width 106 height 32
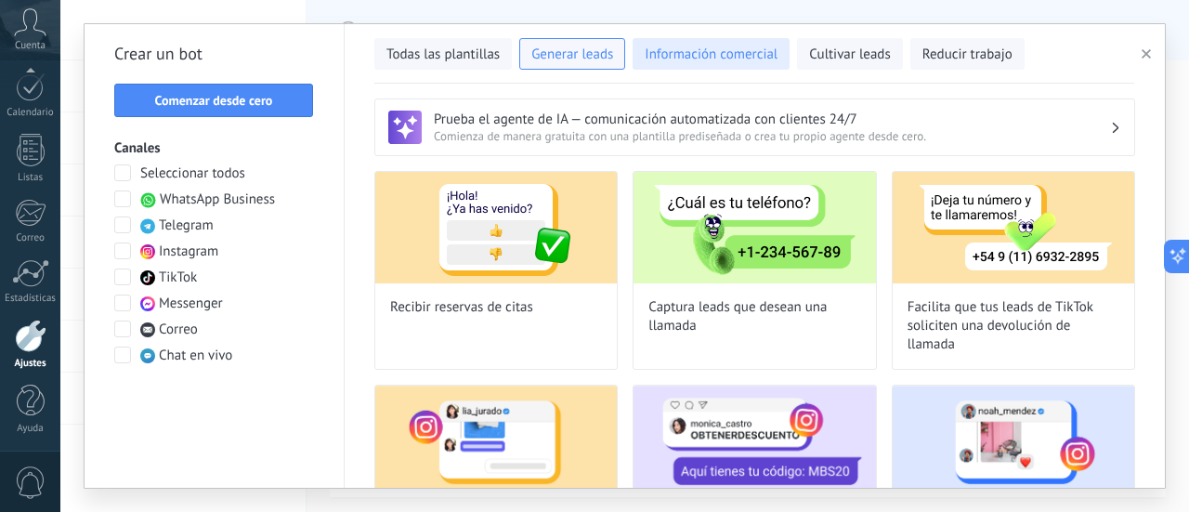
click at [738, 54] on span "Información comercial" at bounding box center [711, 55] width 133 height 19
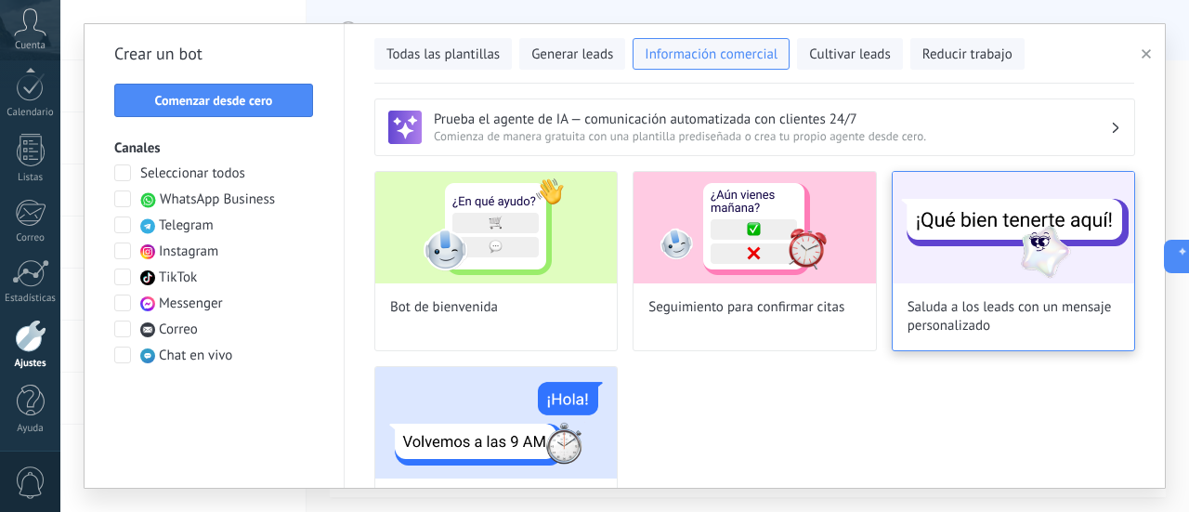
click at [1051, 228] on img at bounding box center [1014, 227] width 242 height 111
type input "**********"
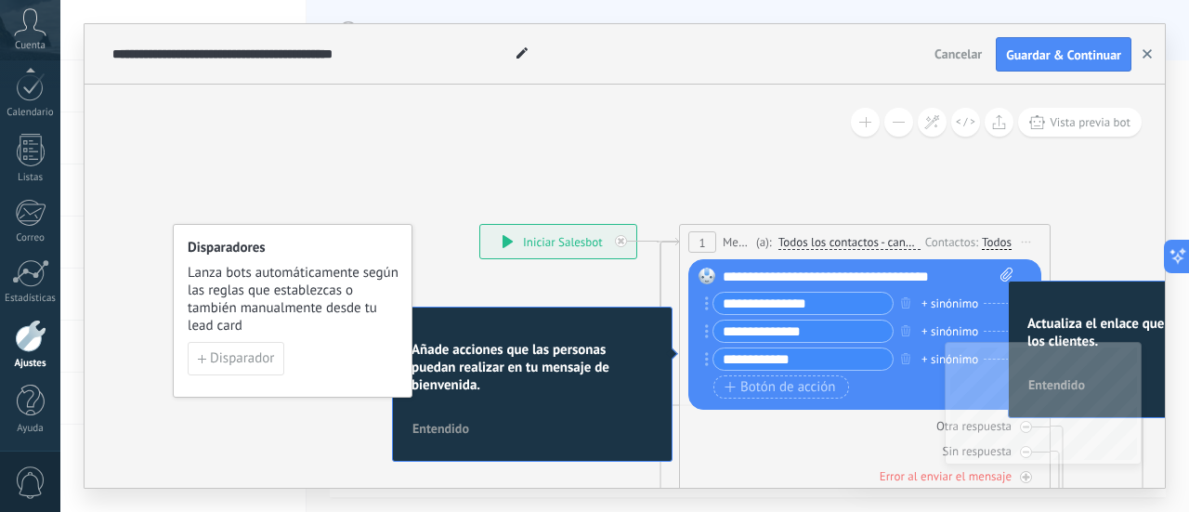
click at [1140, 53] on button "button" at bounding box center [1148, 54] width 28 height 35
